Goal: Task Accomplishment & Management: Manage account settings

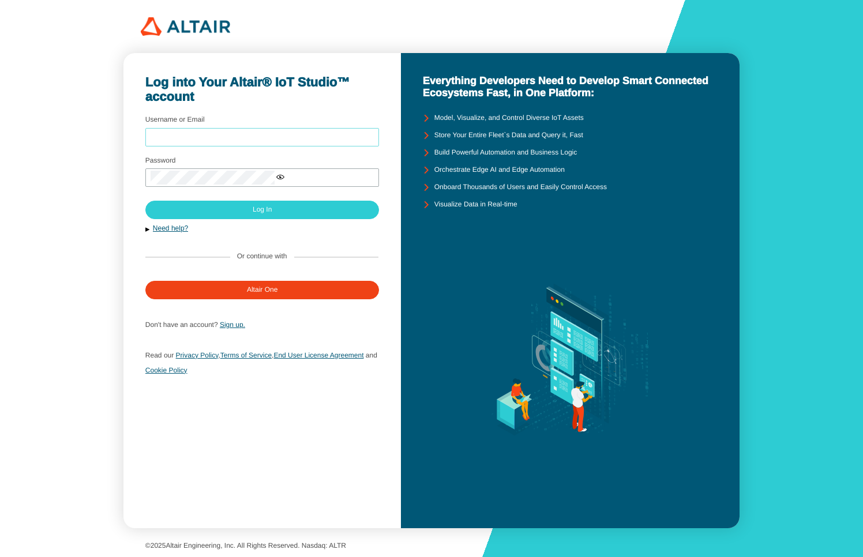
click at [187, 133] on input "Username or Email" at bounding box center [263, 137] width 224 height 8
type input "mschoones"
click at [253, 206] on div "Log In" at bounding box center [262, 210] width 19 height 8
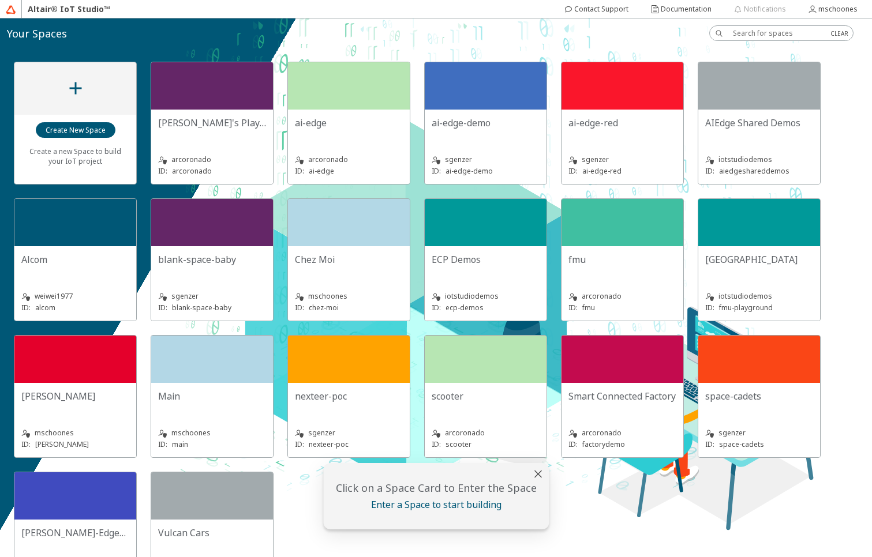
click at [0, 0] on slot "ECP Demos" at bounding box center [0, 0] width 0 height 0
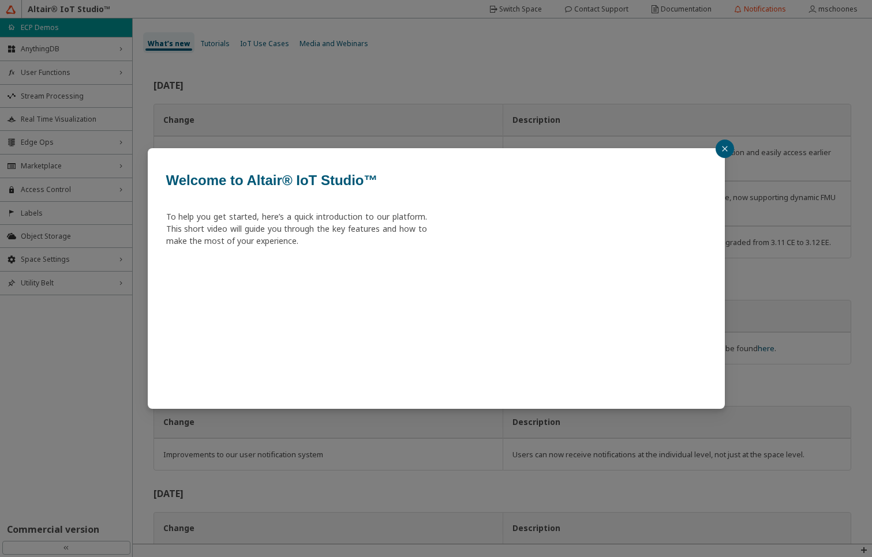
click at [57, 140] on div "Welcome to Altair® IoT Studio™ To help you get started, here’s a quick introduc…" at bounding box center [436, 278] width 872 height 557
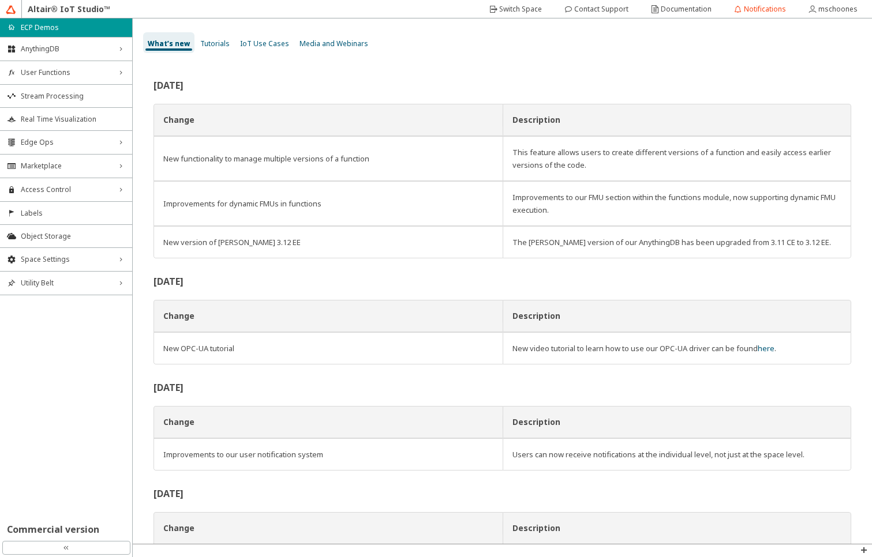
click at [57, 140] on span "Edge Ops" at bounding box center [66, 142] width 91 height 9
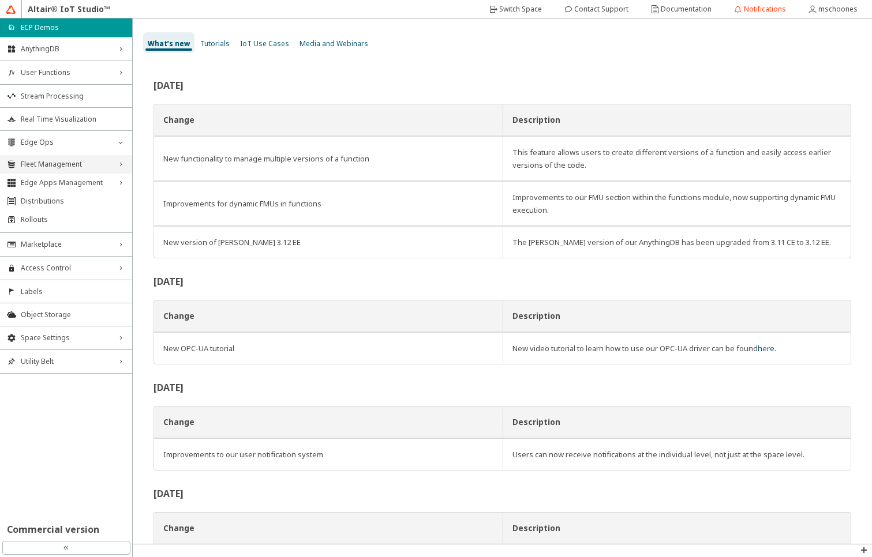
click at [55, 164] on span "Fleet Management" at bounding box center [66, 164] width 91 height 9
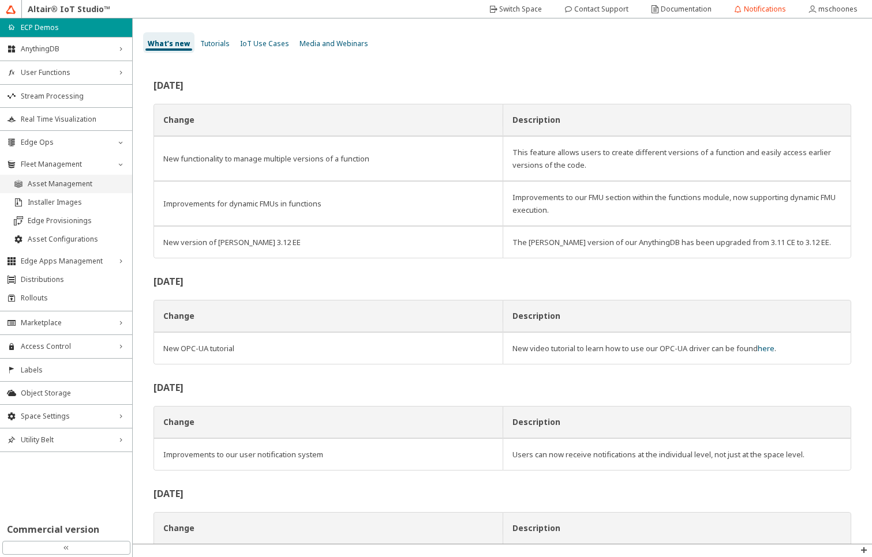
click at [55, 185] on span "Asset Management" at bounding box center [76, 183] width 97 height 9
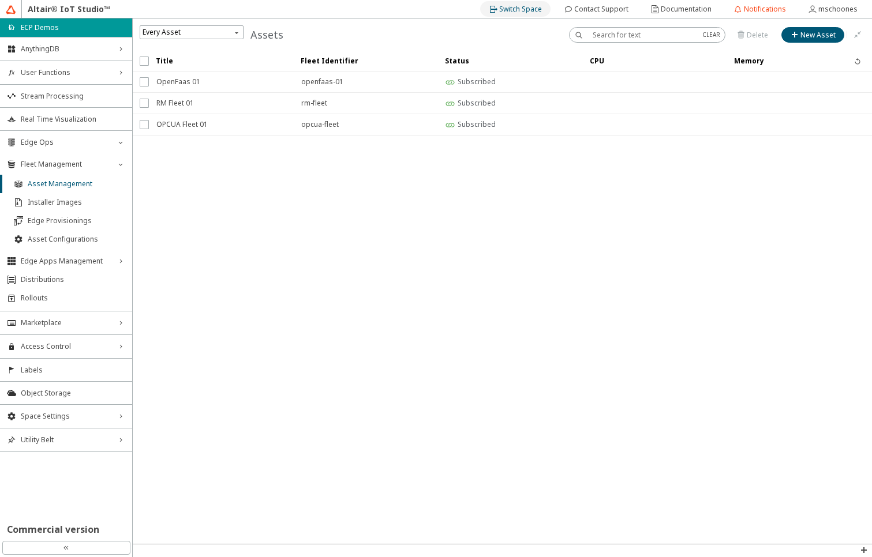
click at [0, 0] on slot "Switch Space" at bounding box center [0, 0] width 0 height 0
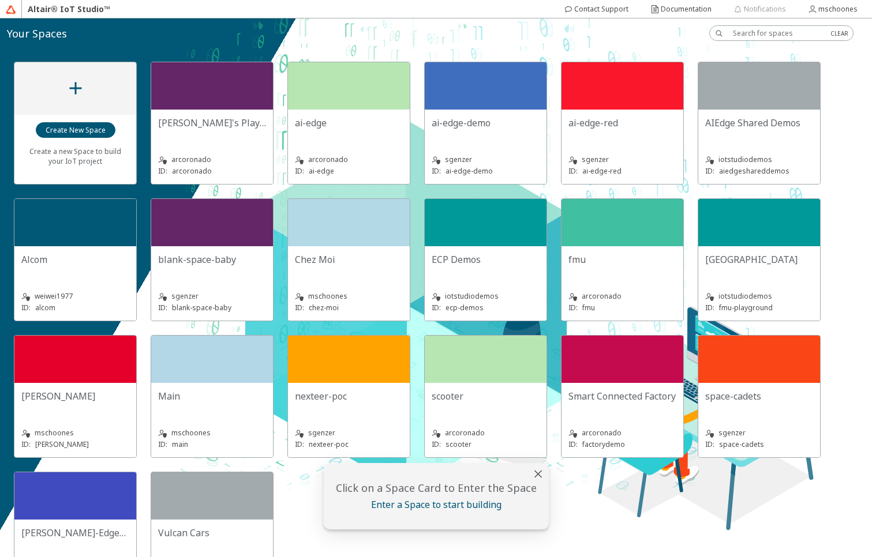
click at [314, 278] on div "mschoones ID: chez-moi" at bounding box center [349, 294] width 108 height 37
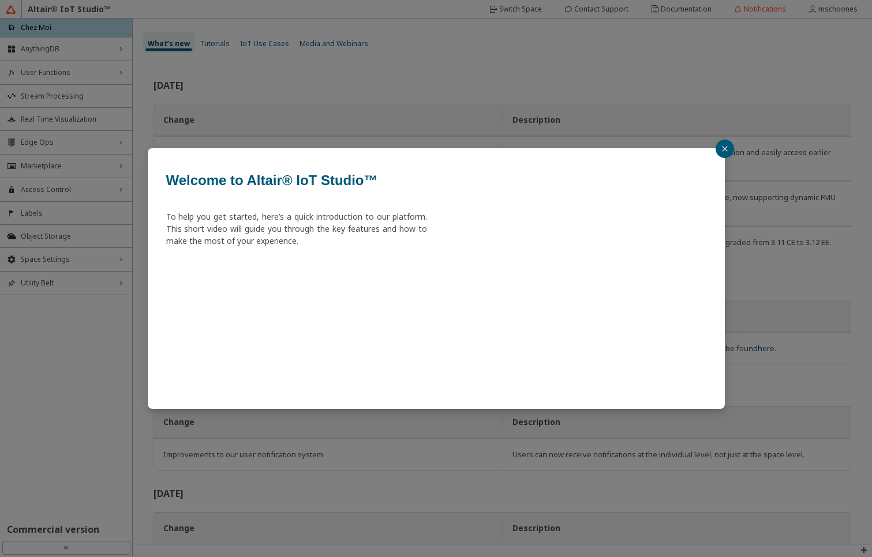
click at [42, 148] on div "Welcome to Altair® IoT Studio™ To help you get started, here’s a quick introduc…" at bounding box center [436, 278] width 872 height 557
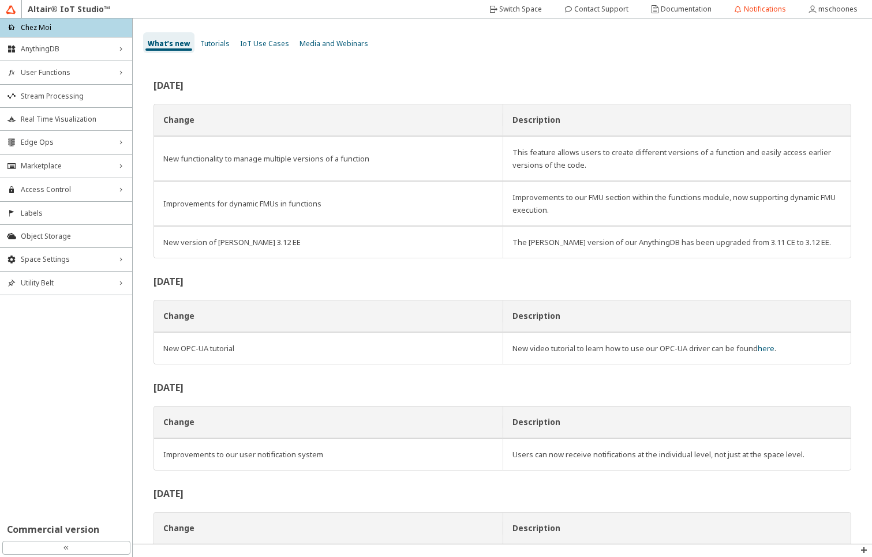
click at [42, 148] on div "Edge Ops right_chevron" at bounding box center [66, 142] width 132 height 23
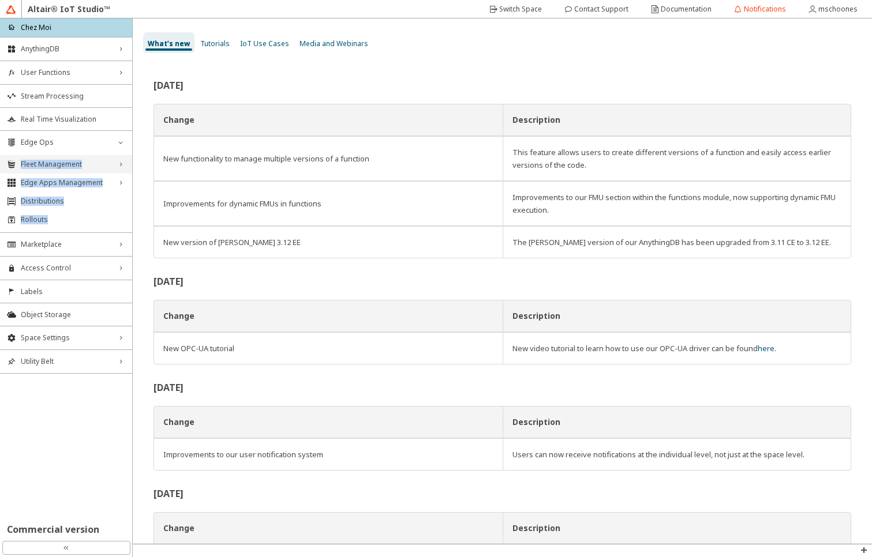
click at [51, 171] on div "Fleet Management right_chevron" at bounding box center [66, 164] width 132 height 18
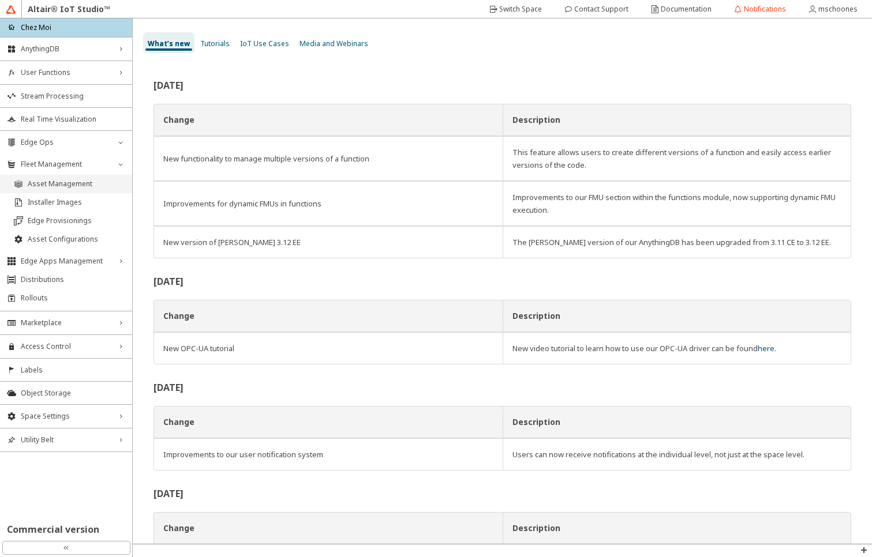
click at [52, 183] on span "Asset Management" at bounding box center [76, 183] width 97 height 9
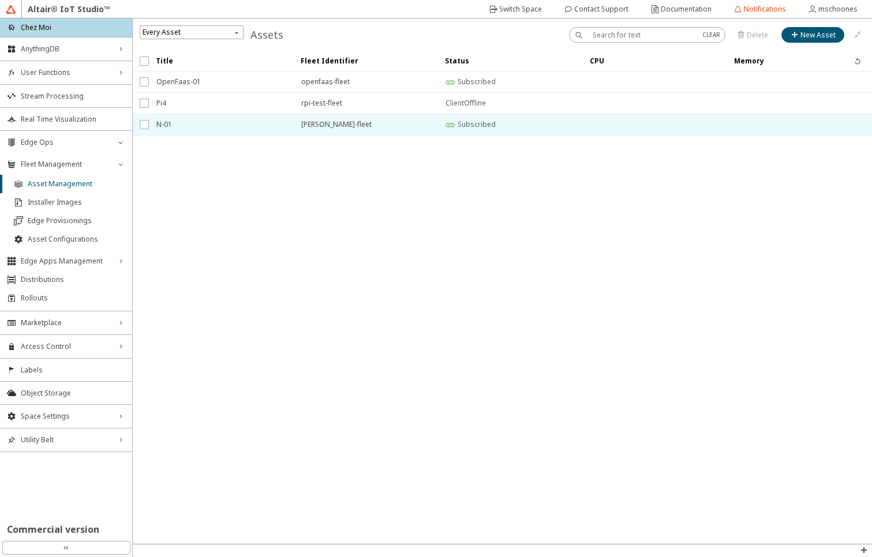
click at [271, 125] on span "N-01" at bounding box center [221, 124] width 130 height 21
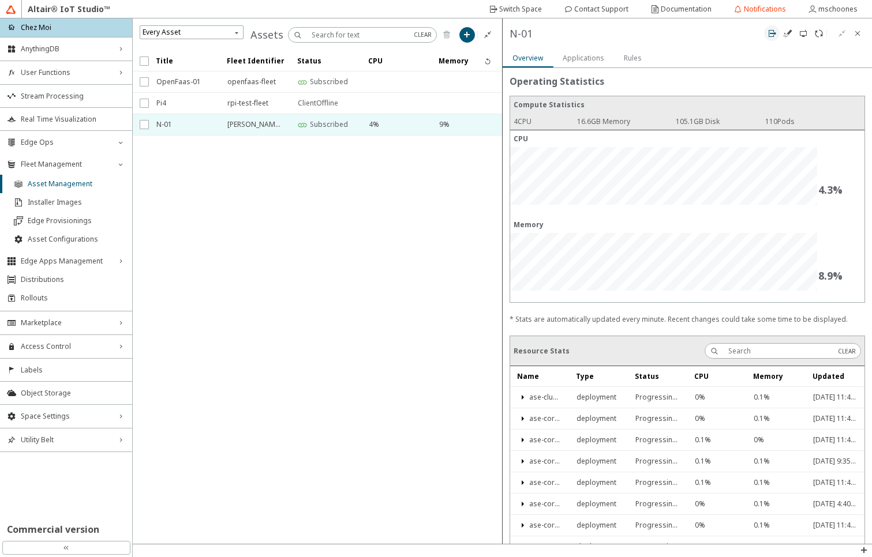
click at [770, 35] on iron-icon at bounding box center [771, 33] width 9 height 9
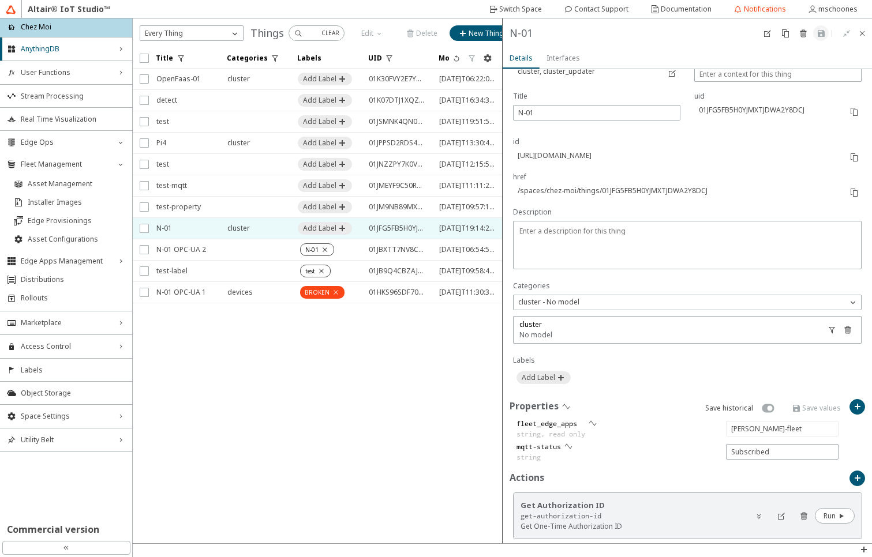
scroll to position [277, 0]
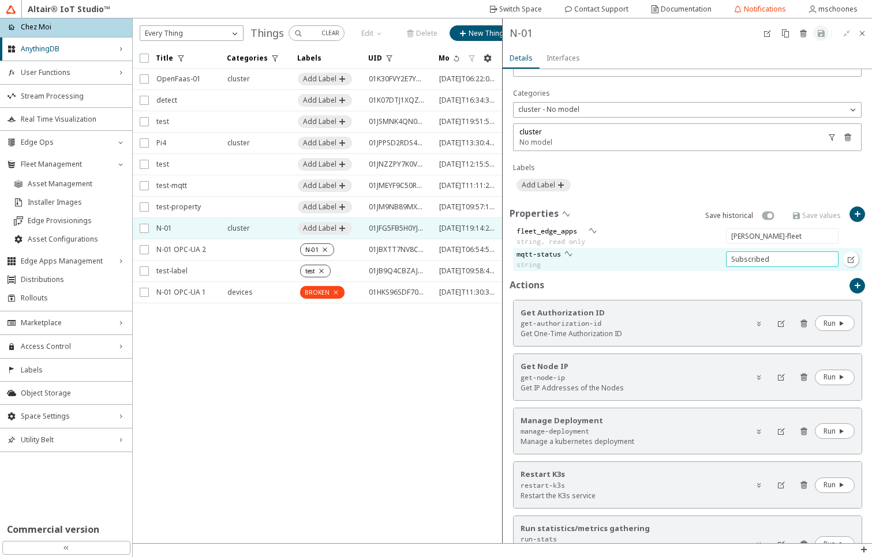
click at [762, 260] on input "Subscribed" at bounding box center [782, 259] width 102 height 10
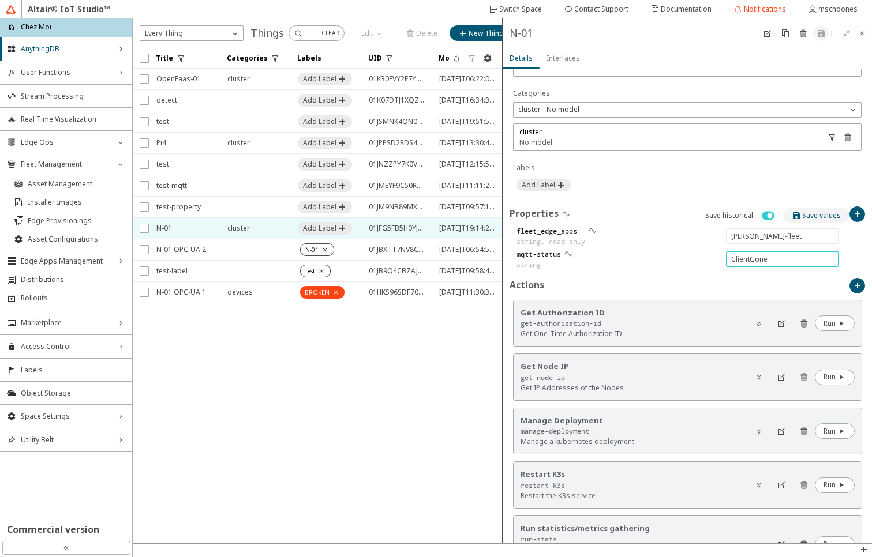
type input "ClientGone"
click at [0, 0] on slot "Save values" at bounding box center [0, 0] width 0 height 0
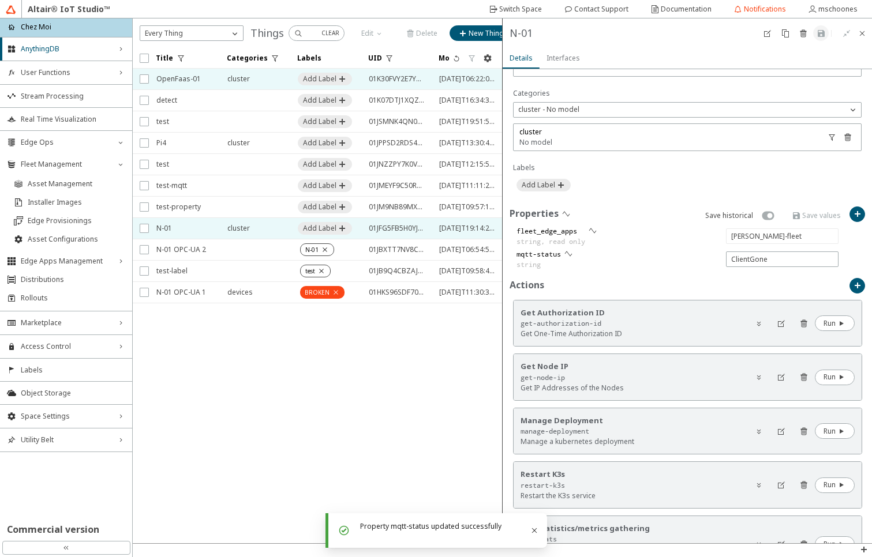
click at [167, 81] on span "OpenFaas-01" at bounding box center [184, 79] width 56 height 21
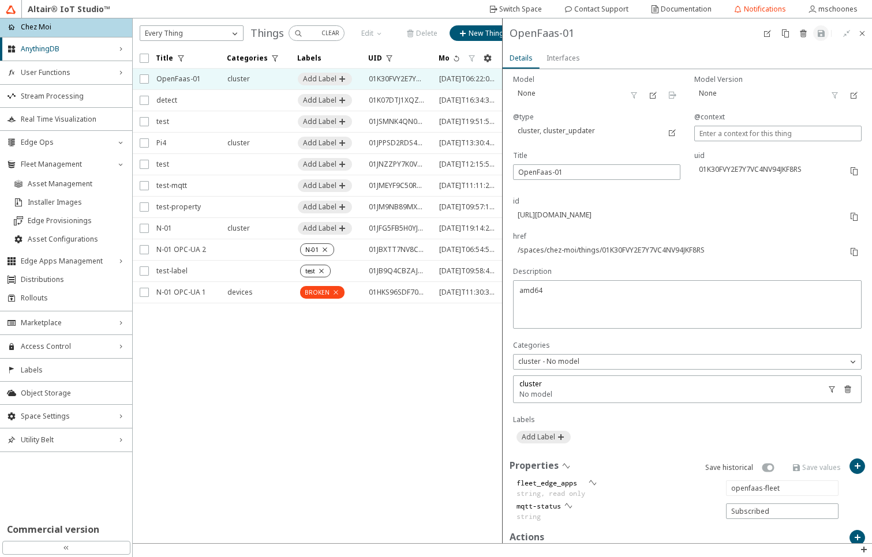
scroll to position [208, 0]
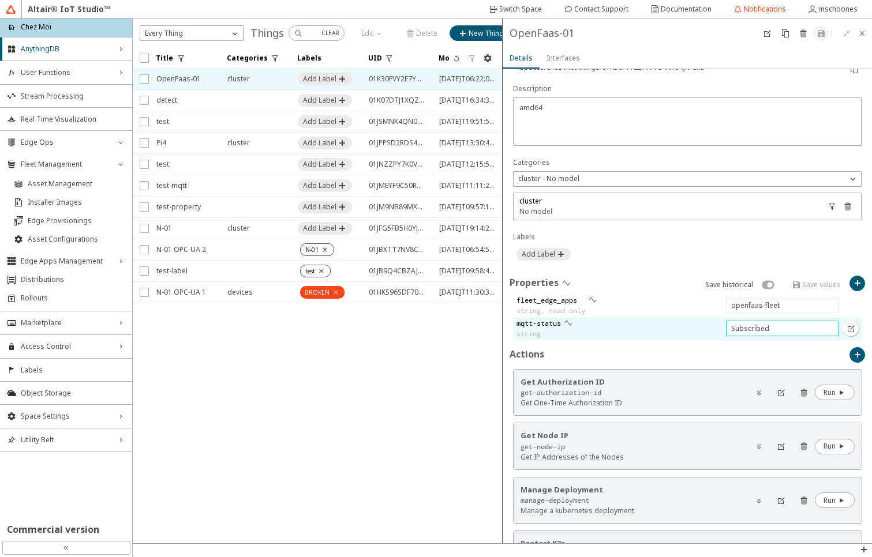
click at [737, 325] on input "Subscribed" at bounding box center [782, 329] width 102 height 10
type input "ClientGone"
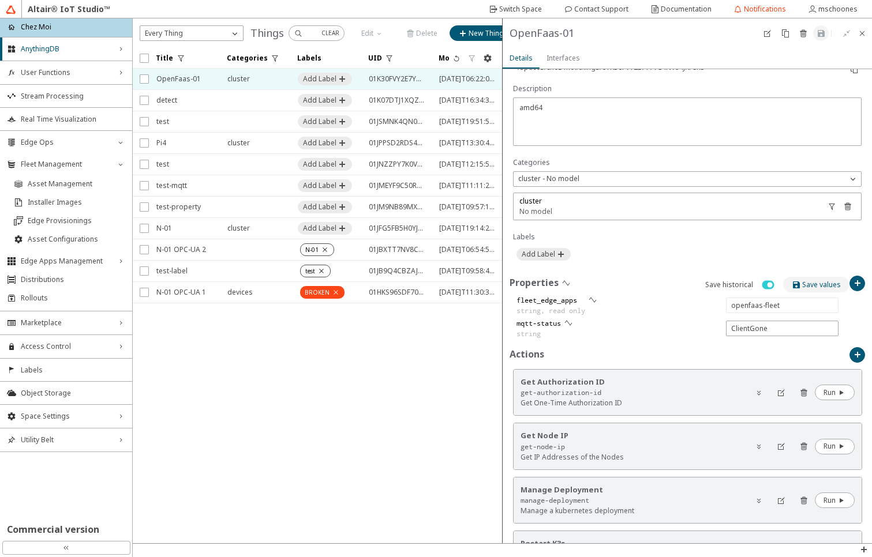
click at [792, 283] on iron-icon at bounding box center [797, 284] width 10 height 9
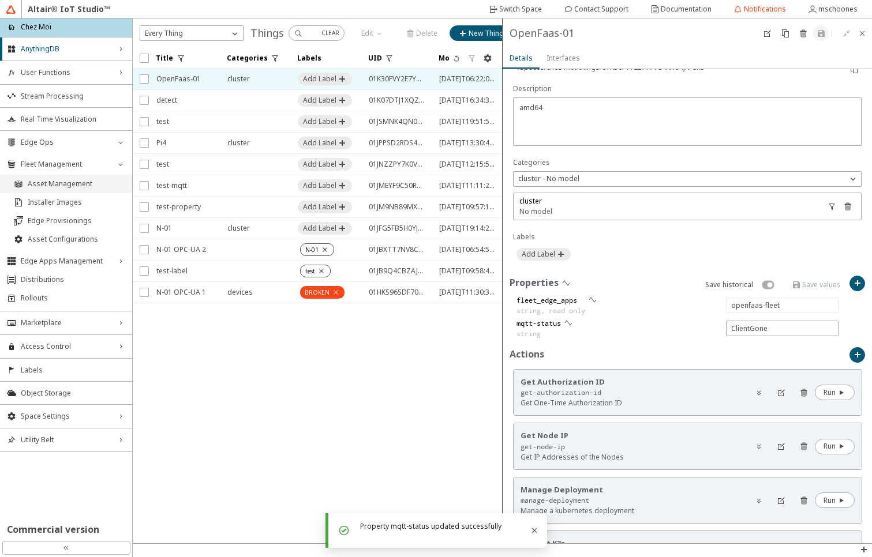
click at [62, 183] on span "Asset Management" at bounding box center [76, 183] width 97 height 9
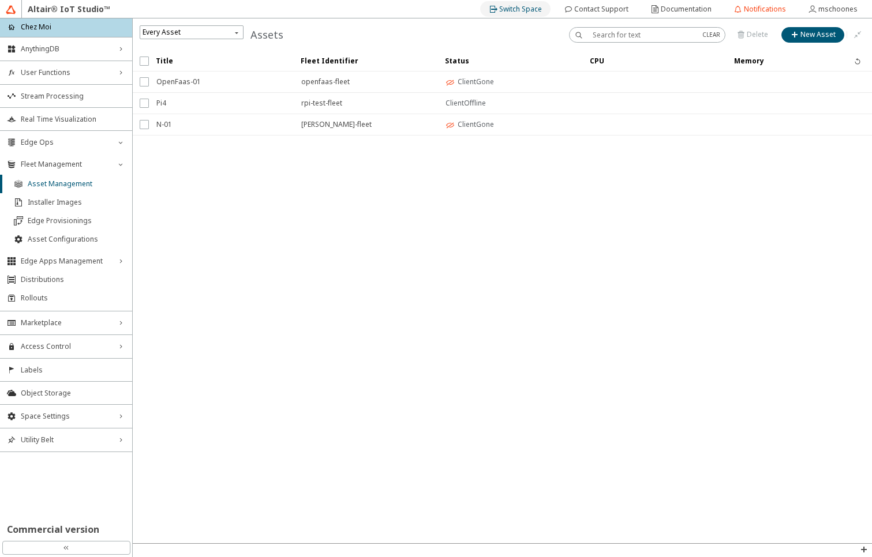
click at [0, 0] on slot "Switch Space" at bounding box center [0, 0] width 0 height 0
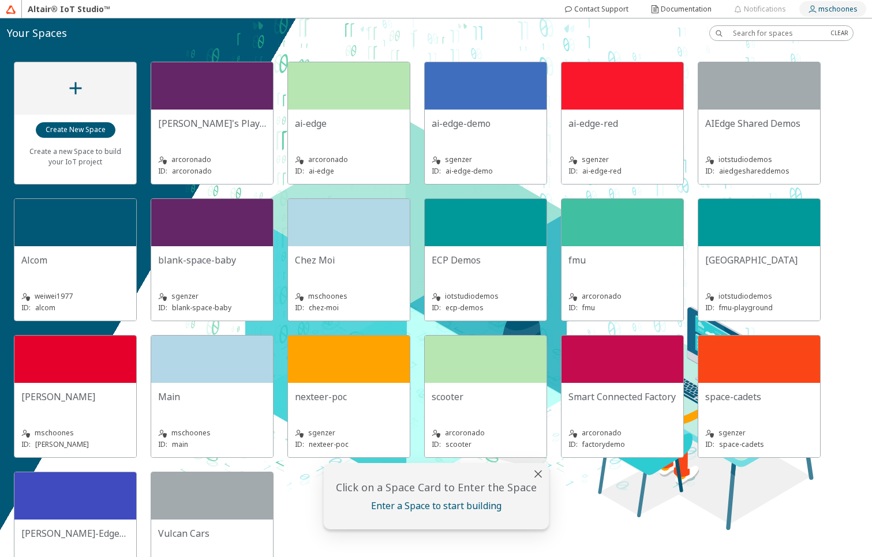
click at [0, 0] on slot "mschoones" at bounding box center [0, 0] width 0 height 0
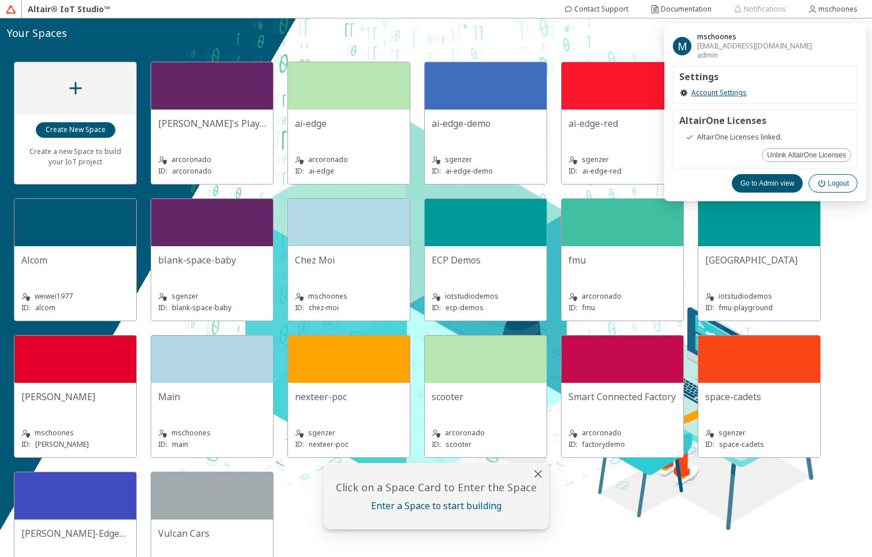
click at [0, 0] on slot "Logout" at bounding box center [0, 0] width 0 height 0
